Goal: Information Seeking & Learning: Understand process/instructions

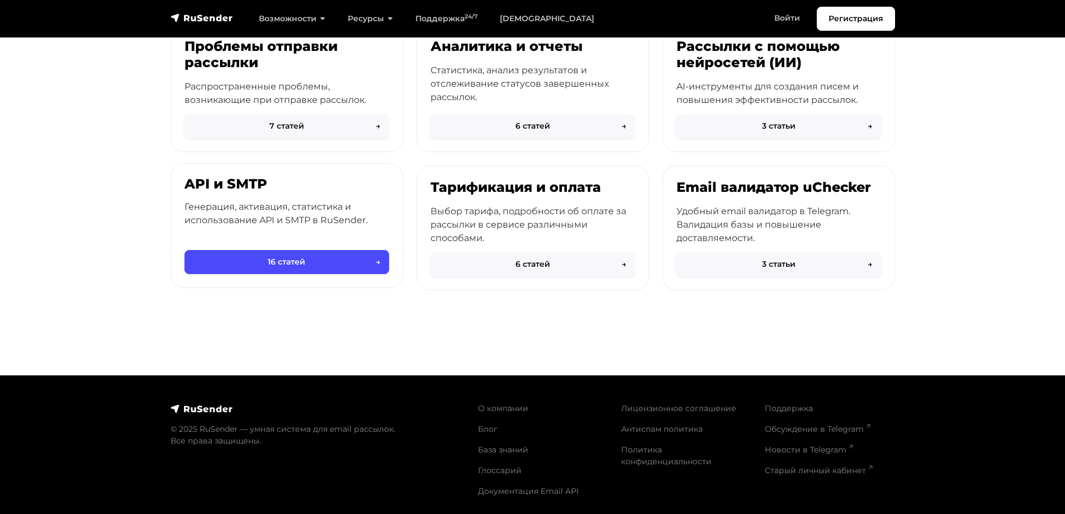
scroll to position [442, 0]
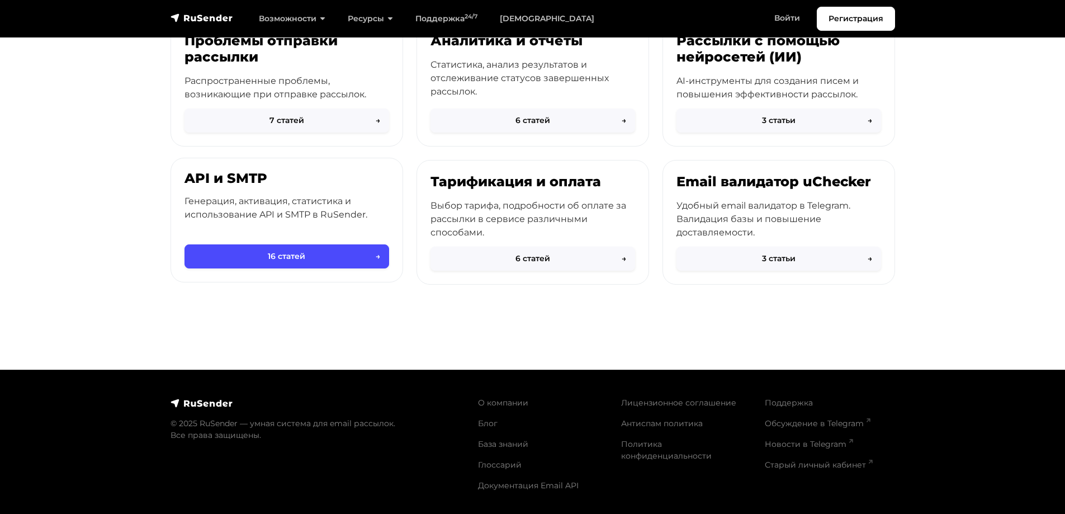
click at [278, 201] on p "Генерация, активация, статистика и использование API и SMTP в RuSender." at bounding box center [286, 208] width 205 height 27
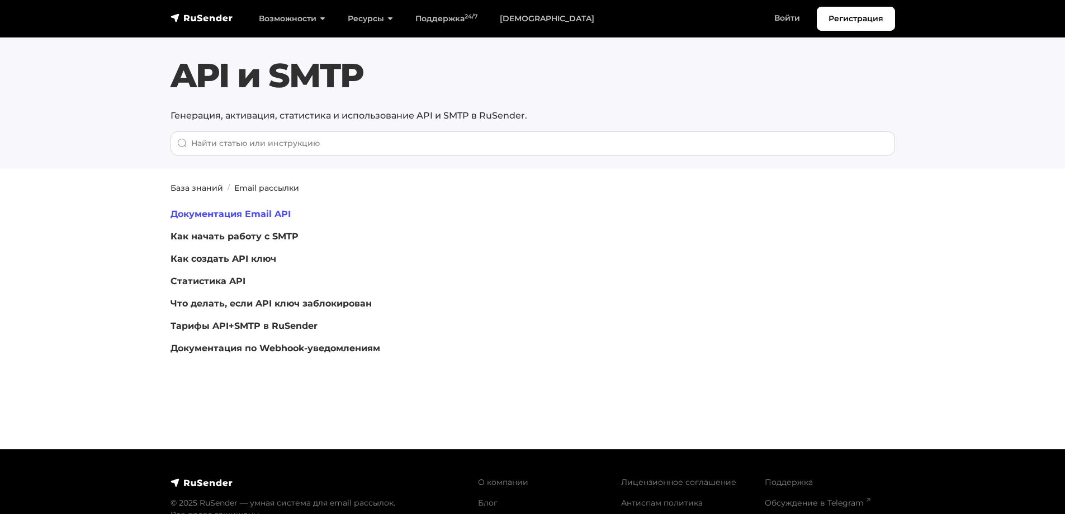
click at [226, 212] on link "Документация Email API" at bounding box center [230, 213] width 120 height 11
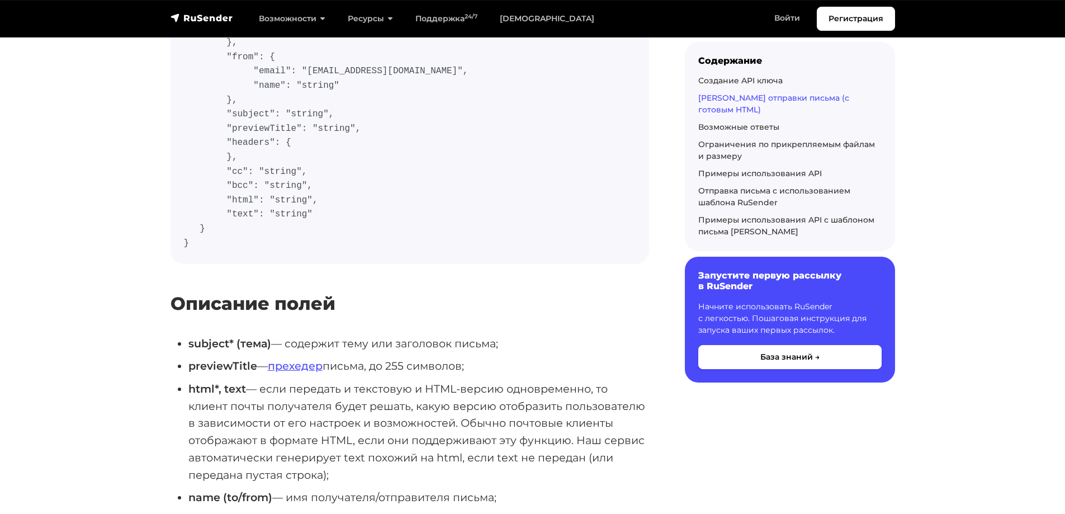
scroll to position [447, 0]
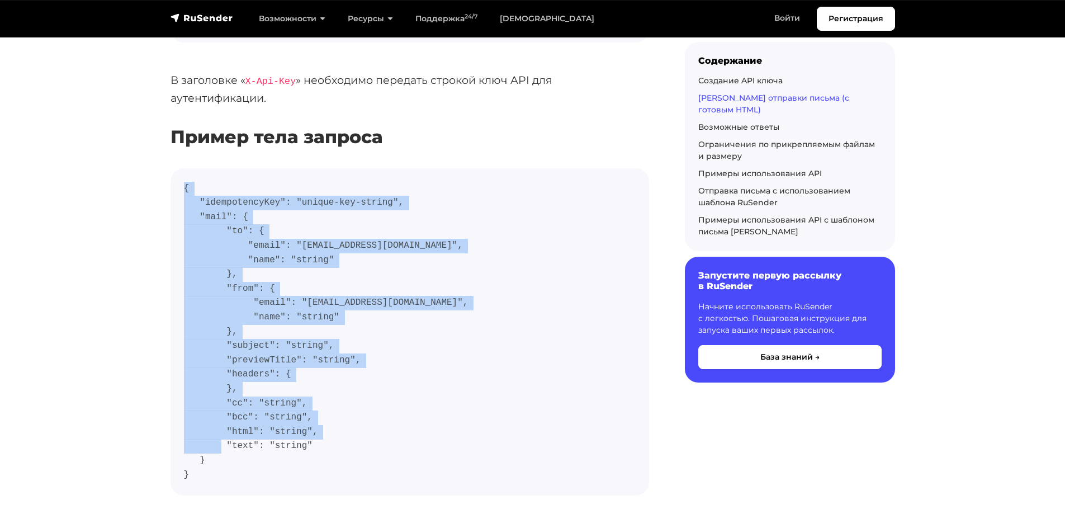
drag, startPoint x: 196, startPoint y: 457, endPoint x: 159, endPoint y: 168, distance: 291.3
copy code "{ "idempotencyKey": "unique-key-string", "mail": { "to": { "email": "user@examp…"
click at [251, 321] on code "{ "idempotencyKey": "unique-key-string", "mail": { "to": { "email": "user@examp…" at bounding box center [410, 332] width 452 height 300
